Goal: Task Accomplishment & Management: Use online tool/utility

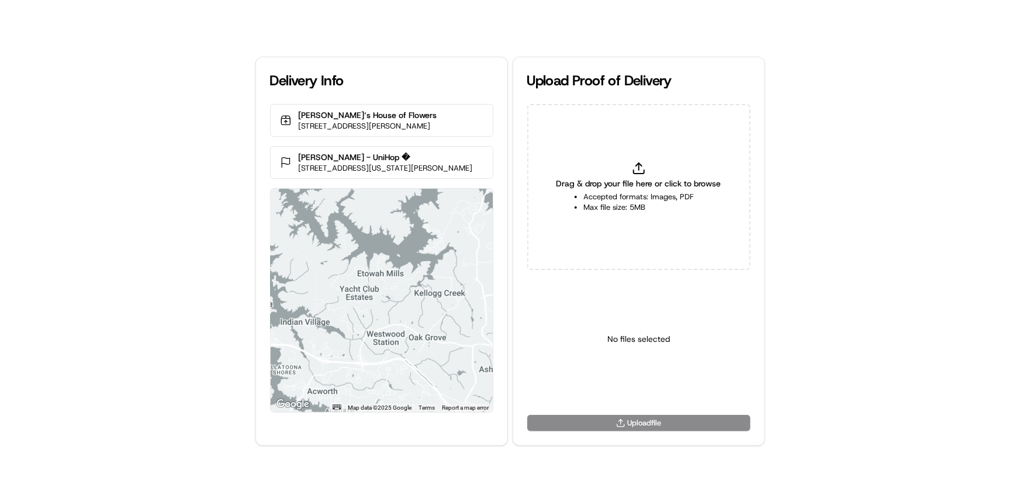
click at [679, 199] on li "Accepted formats: Images, PDF" at bounding box center [638, 197] width 110 height 11
type input "C:\fakepath\HandedToCustomer (1).png"
click at [670, 378] on html "Delivery Info [PERSON_NAME]‘s House of Flowers [STREET_ADDRESS][PERSON_NAME] [P…" at bounding box center [510, 251] width 1020 height 502
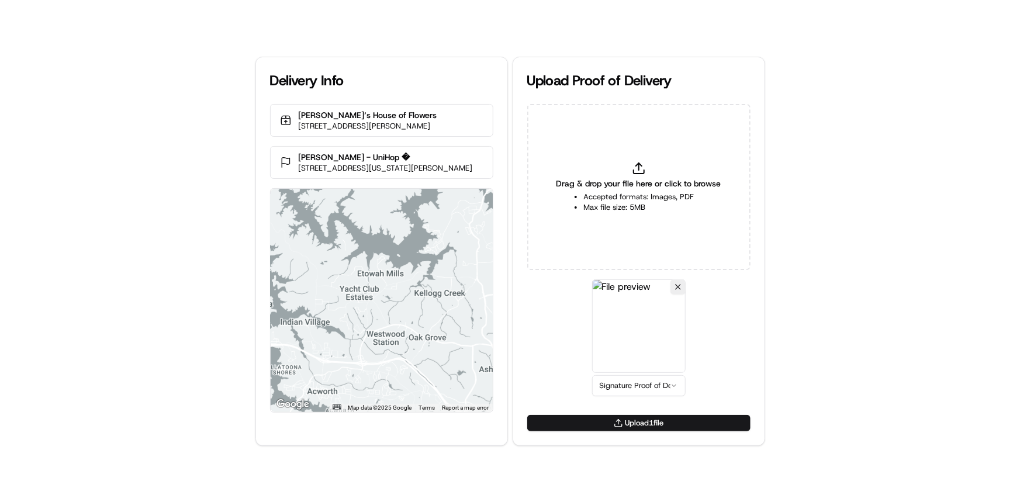
click at [651, 422] on button "Upload 1 file" at bounding box center [638, 423] width 223 height 16
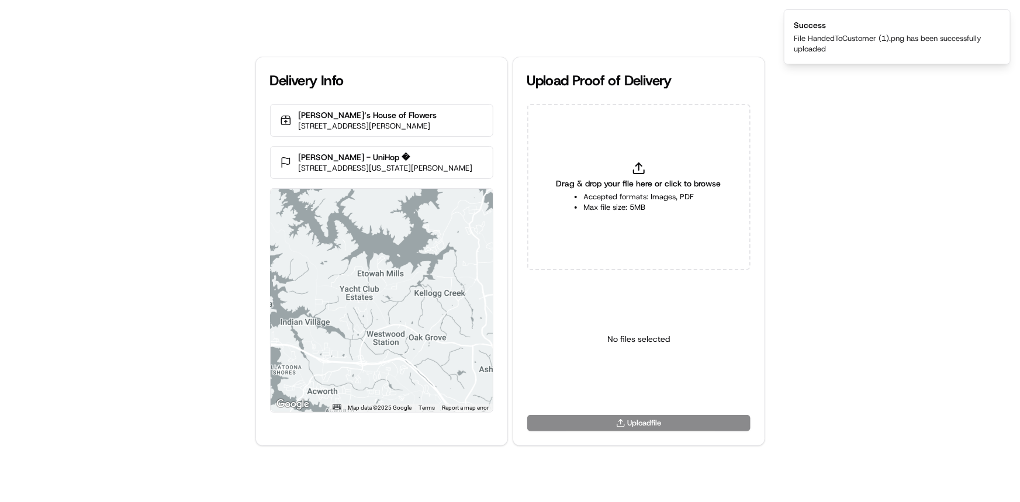
click at [117, 170] on div "Delivery Info [PERSON_NAME]‘s House of Flowers [STREET_ADDRESS][PERSON_NAME] [P…" at bounding box center [510, 251] width 1020 height 502
